Goal: Information Seeking & Learning: Learn about a topic

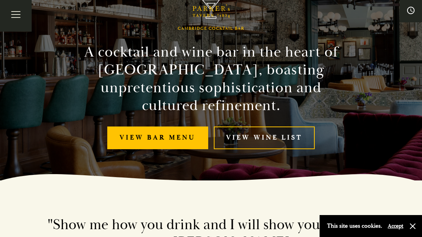
scroll to position [57, 0]
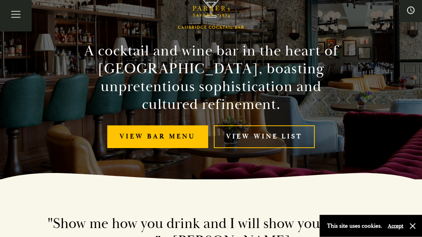
click at [173, 142] on link "View bar menu" at bounding box center [157, 137] width 101 height 23
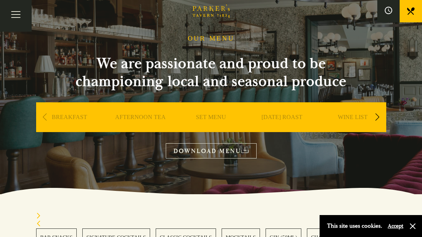
scroll to position [29, 0]
click at [217, 149] on link "DOWNLOAD MENU" at bounding box center [211, 151] width 91 height 15
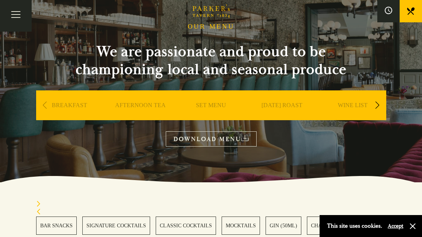
click at [213, 106] on link "SET MENU" at bounding box center [211, 117] width 30 height 30
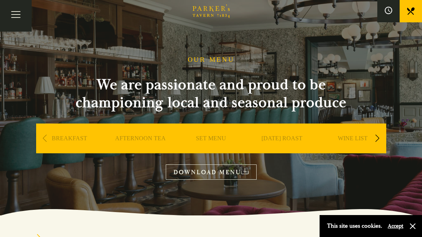
scroll to position [9, 0]
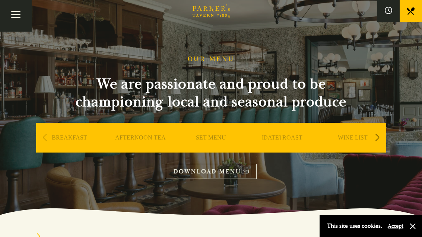
click at [62, 136] on link "BREAKFAST" at bounding box center [69, 149] width 35 height 30
